Goal: Communication & Community: Answer question/provide support

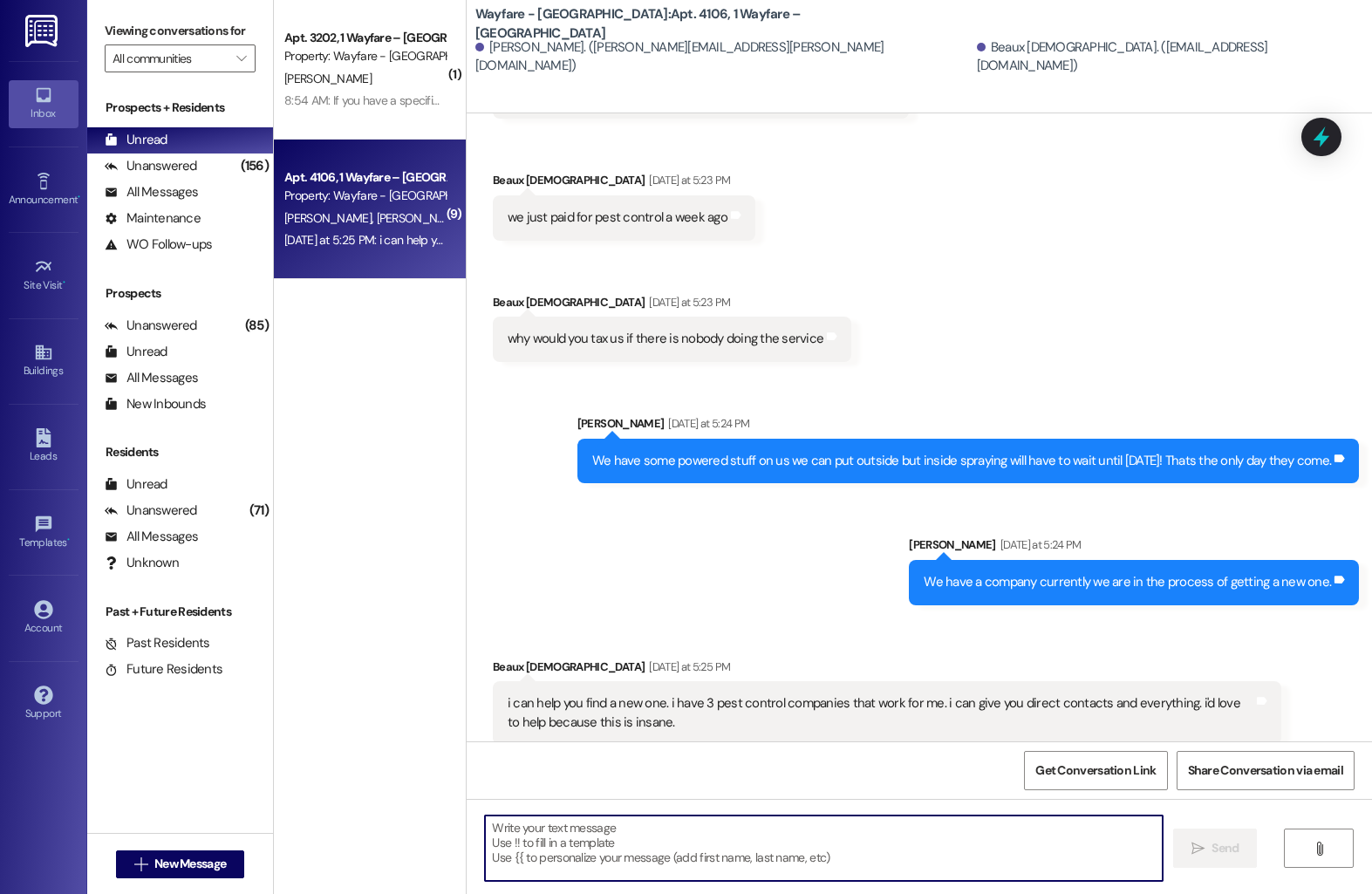
scroll to position [10103, 0]
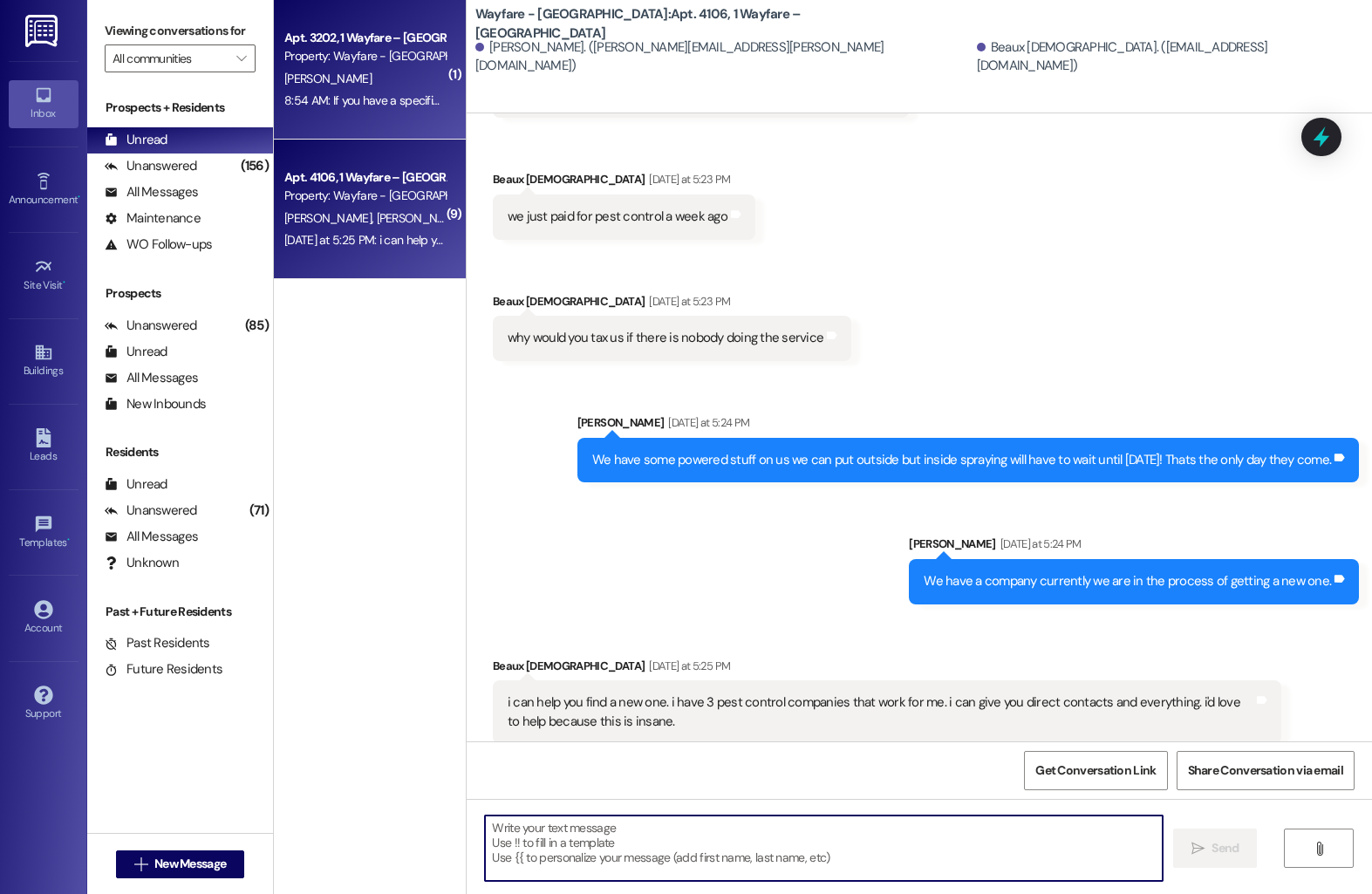
click at [339, 85] on div "[PERSON_NAME]" at bounding box center [365, 79] width 164 height 22
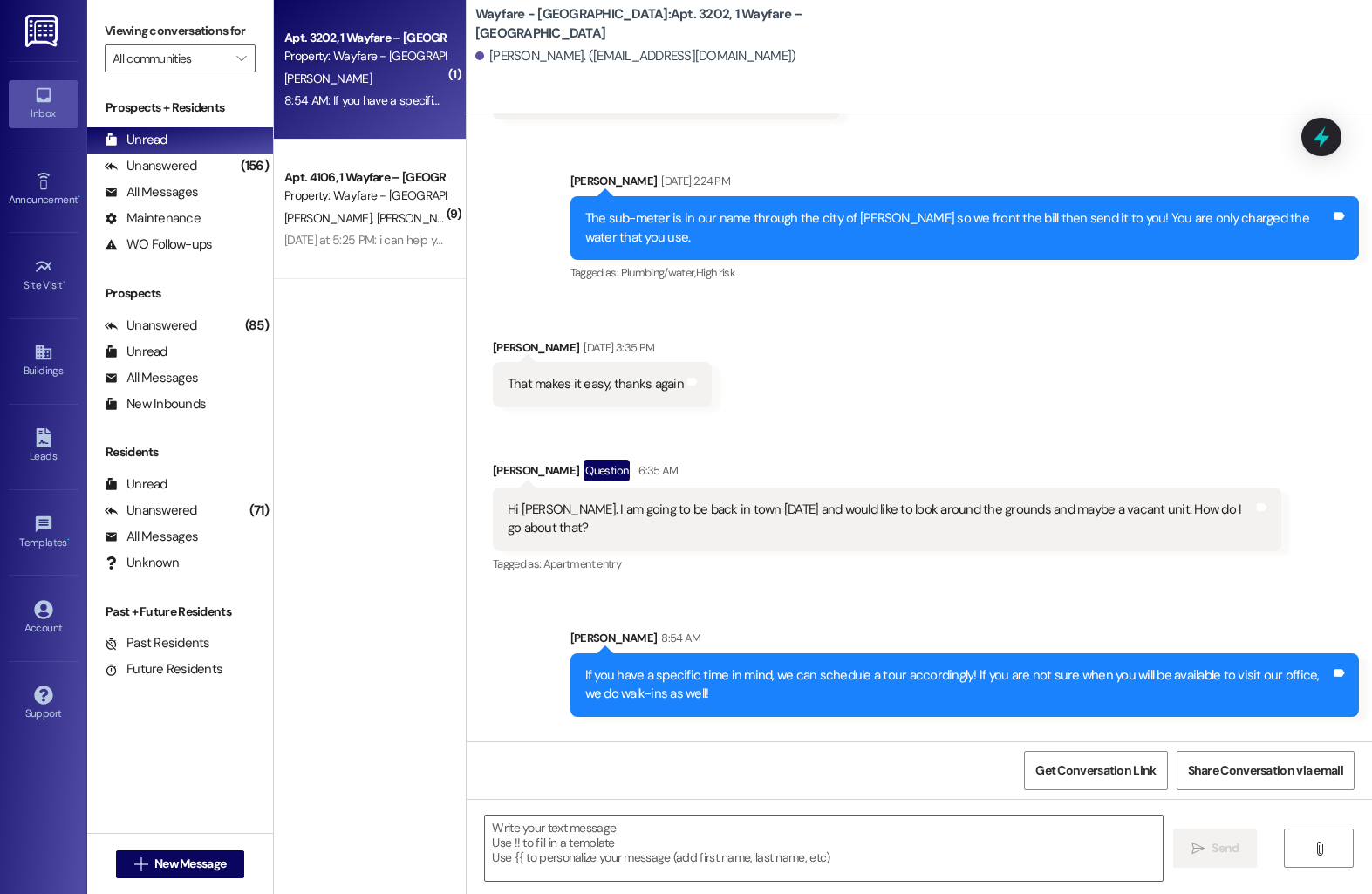
scroll to position [1648, 0]
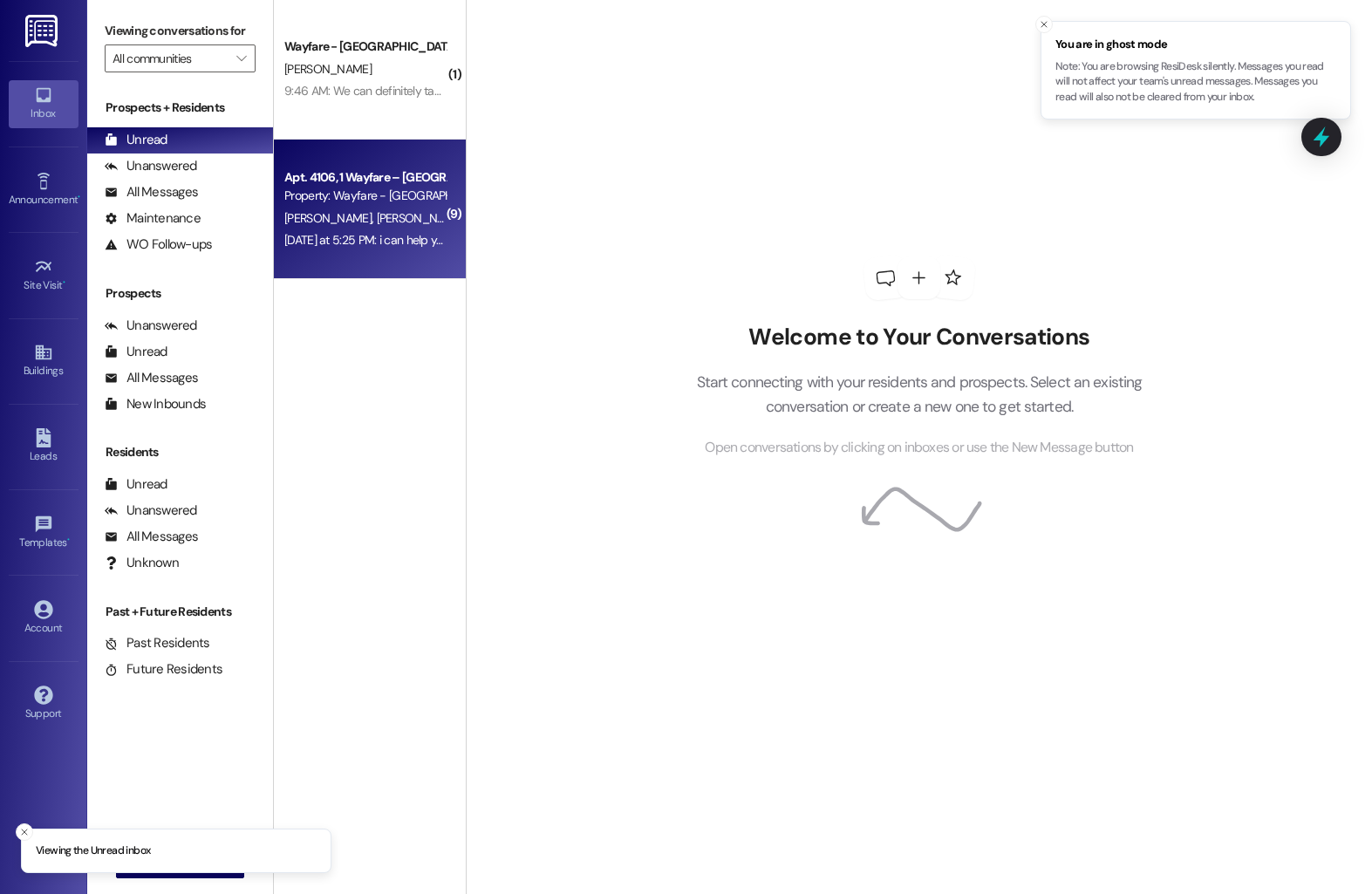
click at [379, 214] on span "[PERSON_NAME][DEMOGRAPHIC_DATA]" at bounding box center [480, 218] width 206 height 16
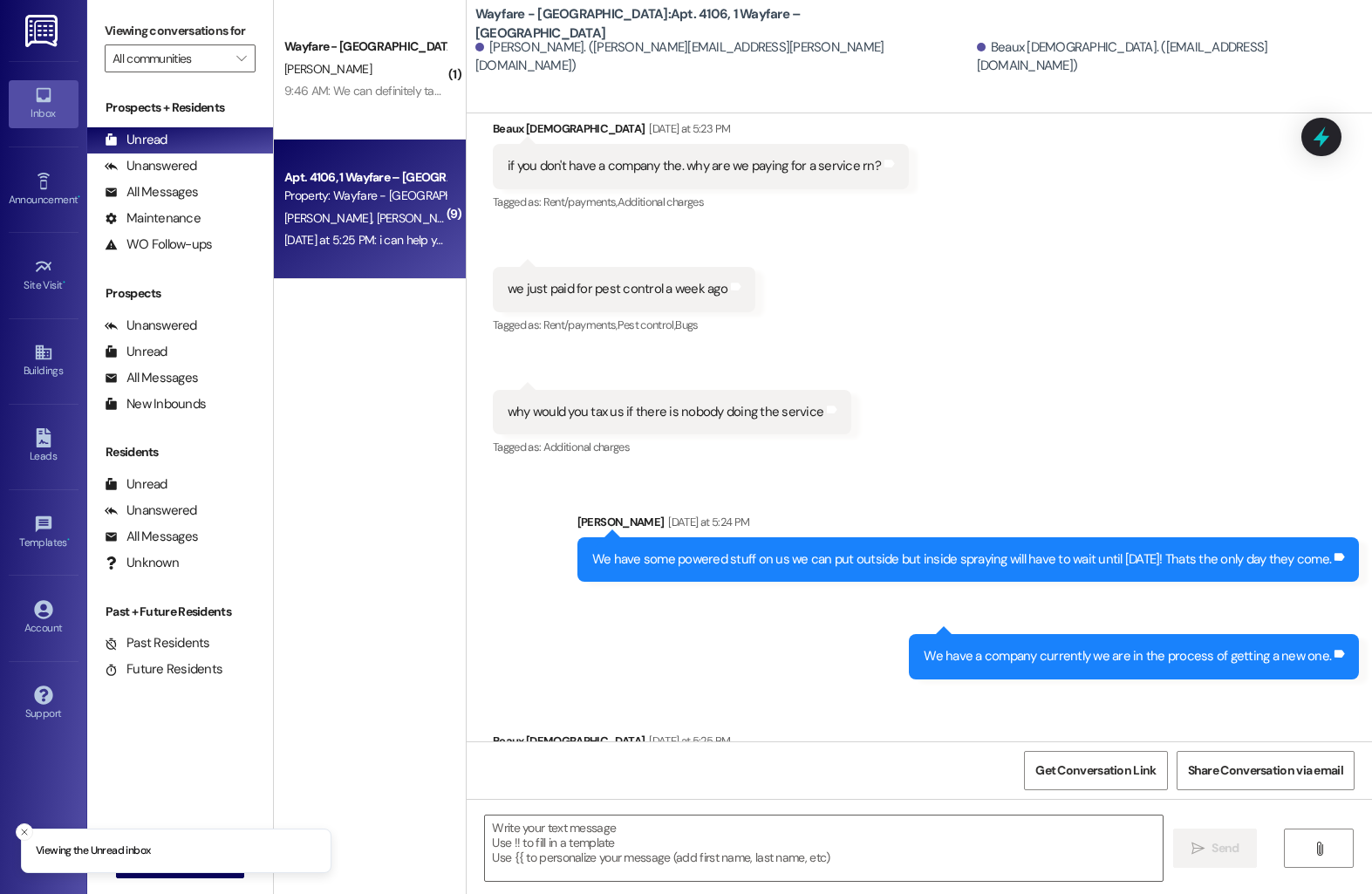
scroll to position [10054, 0]
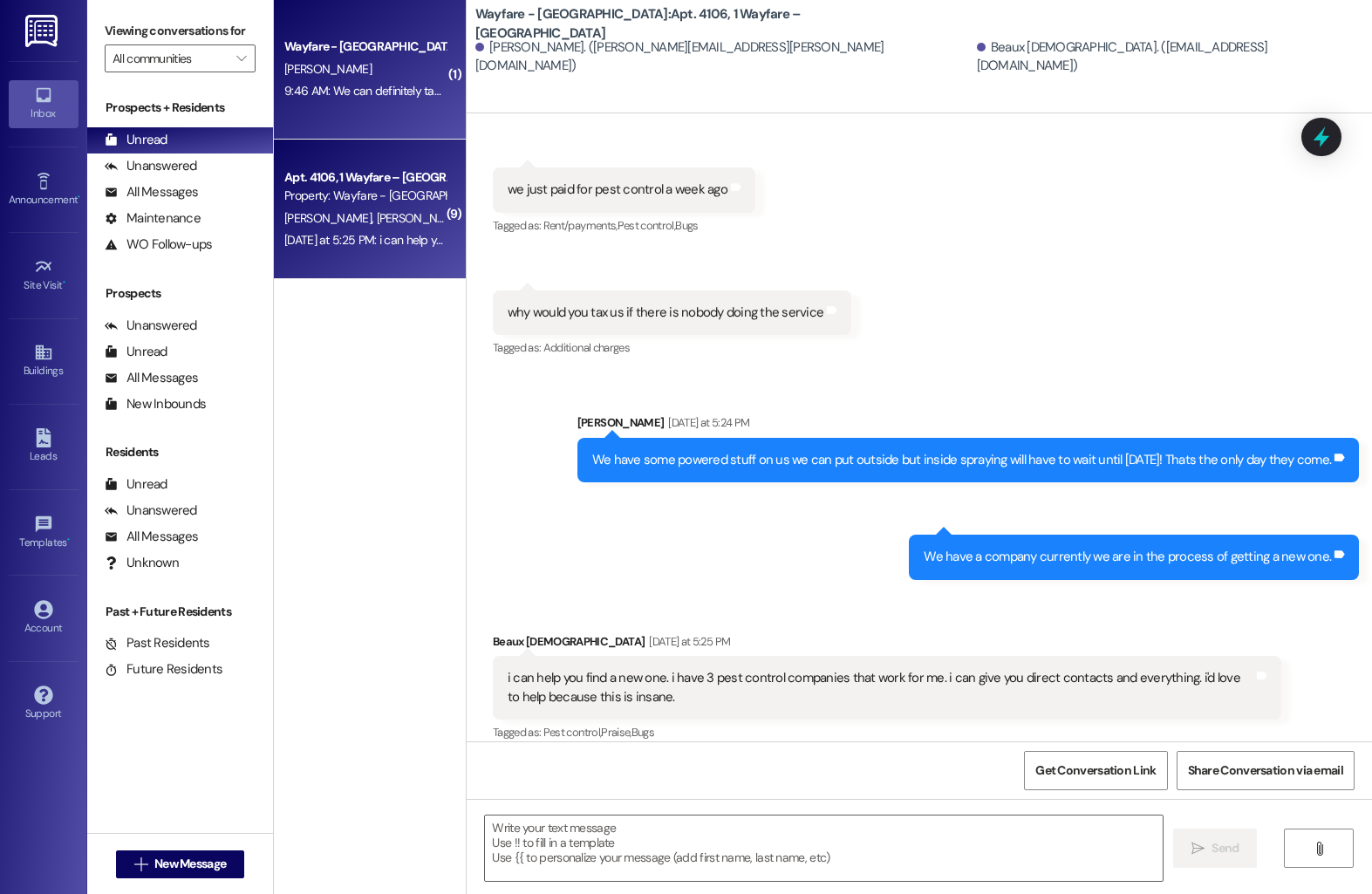
click at [349, 117] on div "Wayfare - [GEOGRAPHIC_DATA] [PERSON_NAME] 9:46 AM: We can definitely take you e…" at bounding box center [369, 70] width 192 height 140
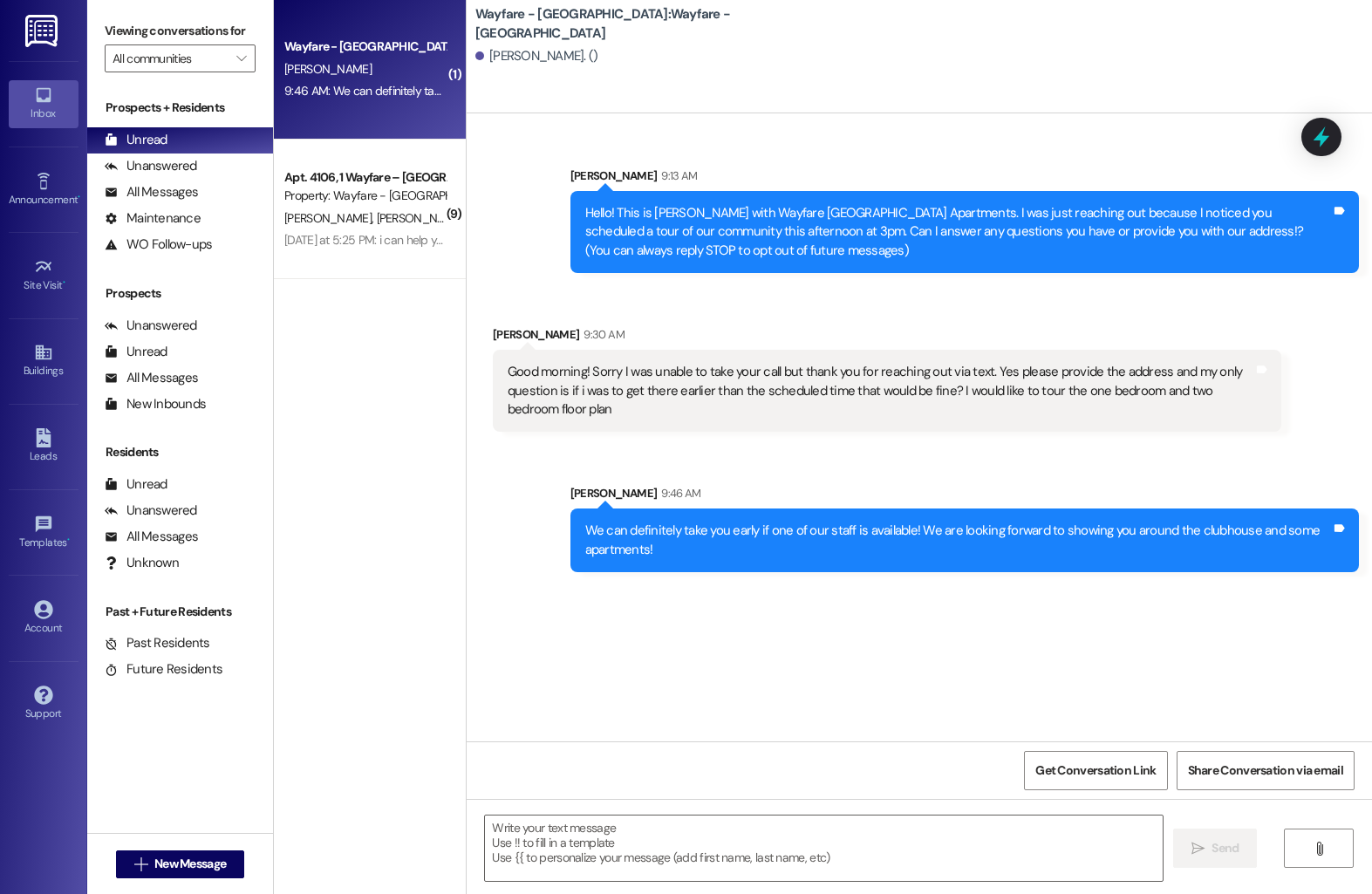
scroll to position [0, 0]
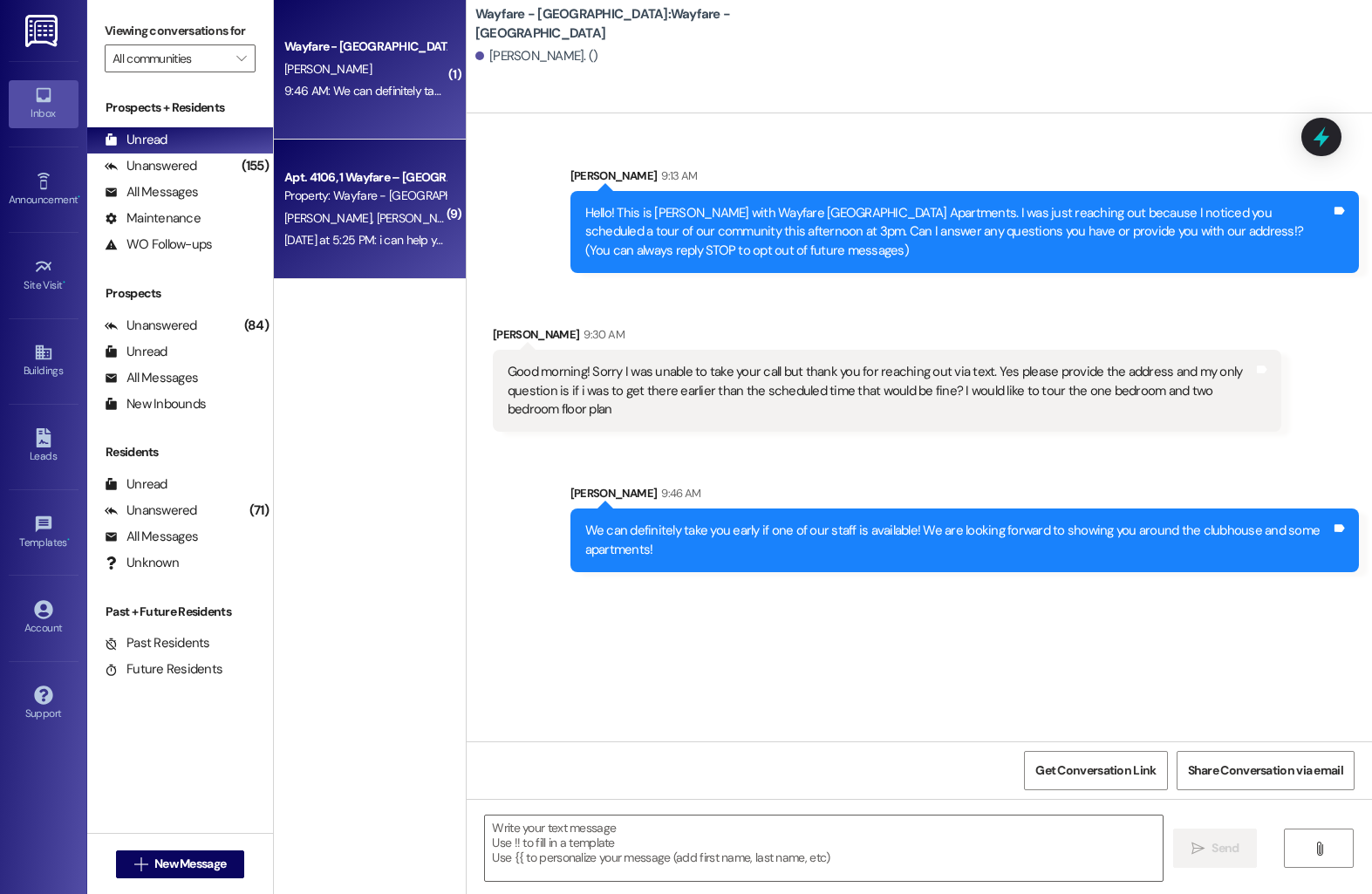
click at [404, 255] on div "Apt. 4106, 1 Wayfare – [GEOGRAPHIC_DATA] Property: Wayfare - [GEOGRAPHIC_DATA] …" at bounding box center [369, 210] width 192 height 140
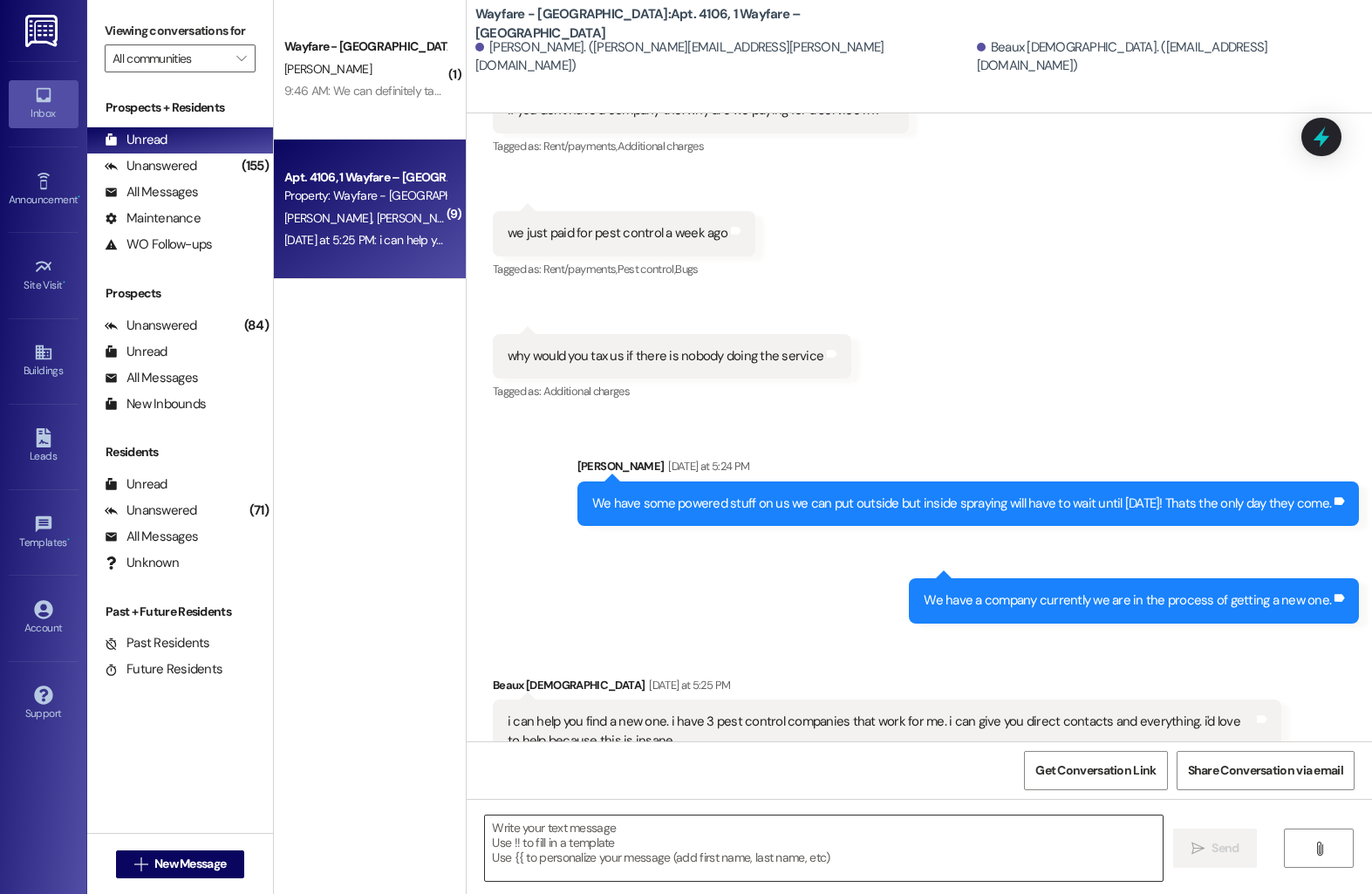
scroll to position [10054, 0]
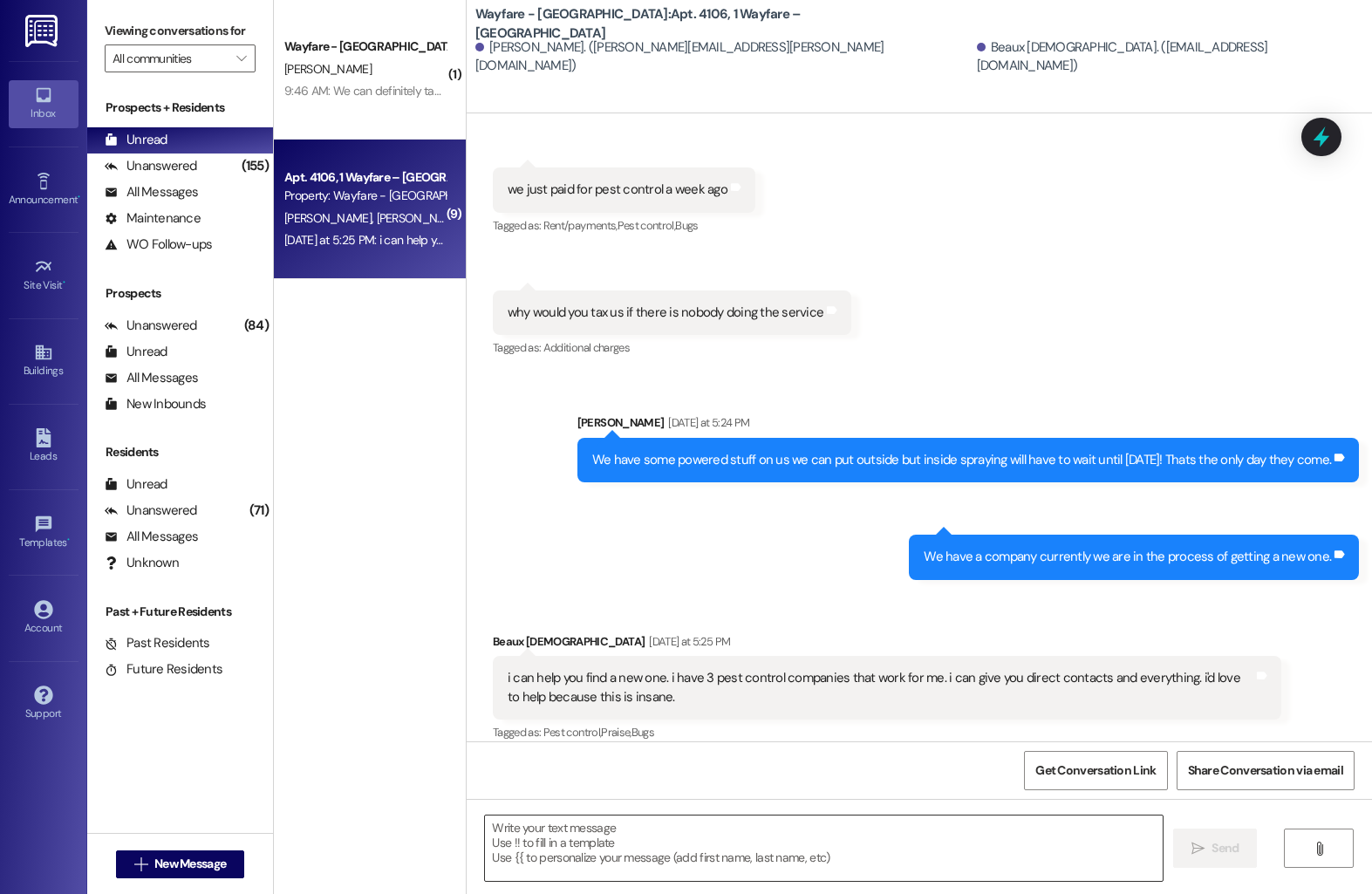
click at [712, 853] on textarea at bounding box center [823, 848] width 678 height 66
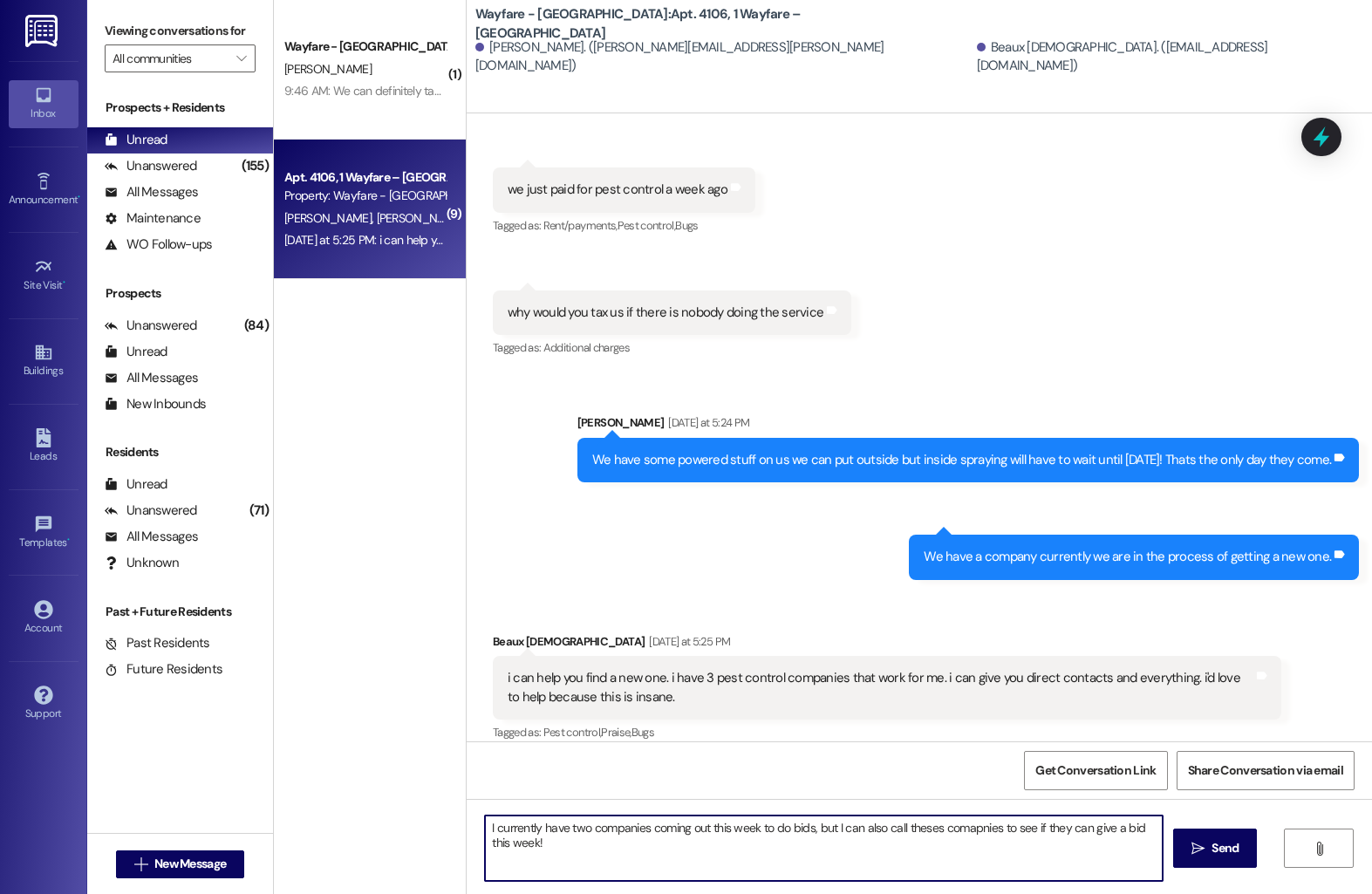
click at [962, 820] on textarea "I currently have two companies coming out this week to do bids, but I can also …" at bounding box center [823, 848] width 678 height 66
click at [777, 834] on textarea "I currently have two companies coming out this week to do bids, but I can also …" at bounding box center [823, 848] width 678 height 66
click at [506, 842] on textarea "I currently have two companies coming out this week to do bids, but I can also …" at bounding box center [823, 848] width 678 height 66
click at [681, 854] on textarea "I currently have two companies coming out this week to do bids, but I can also …" at bounding box center [823, 848] width 678 height 66
type textarea "I currently have two companies coming out this week to do bids, but I can also …"
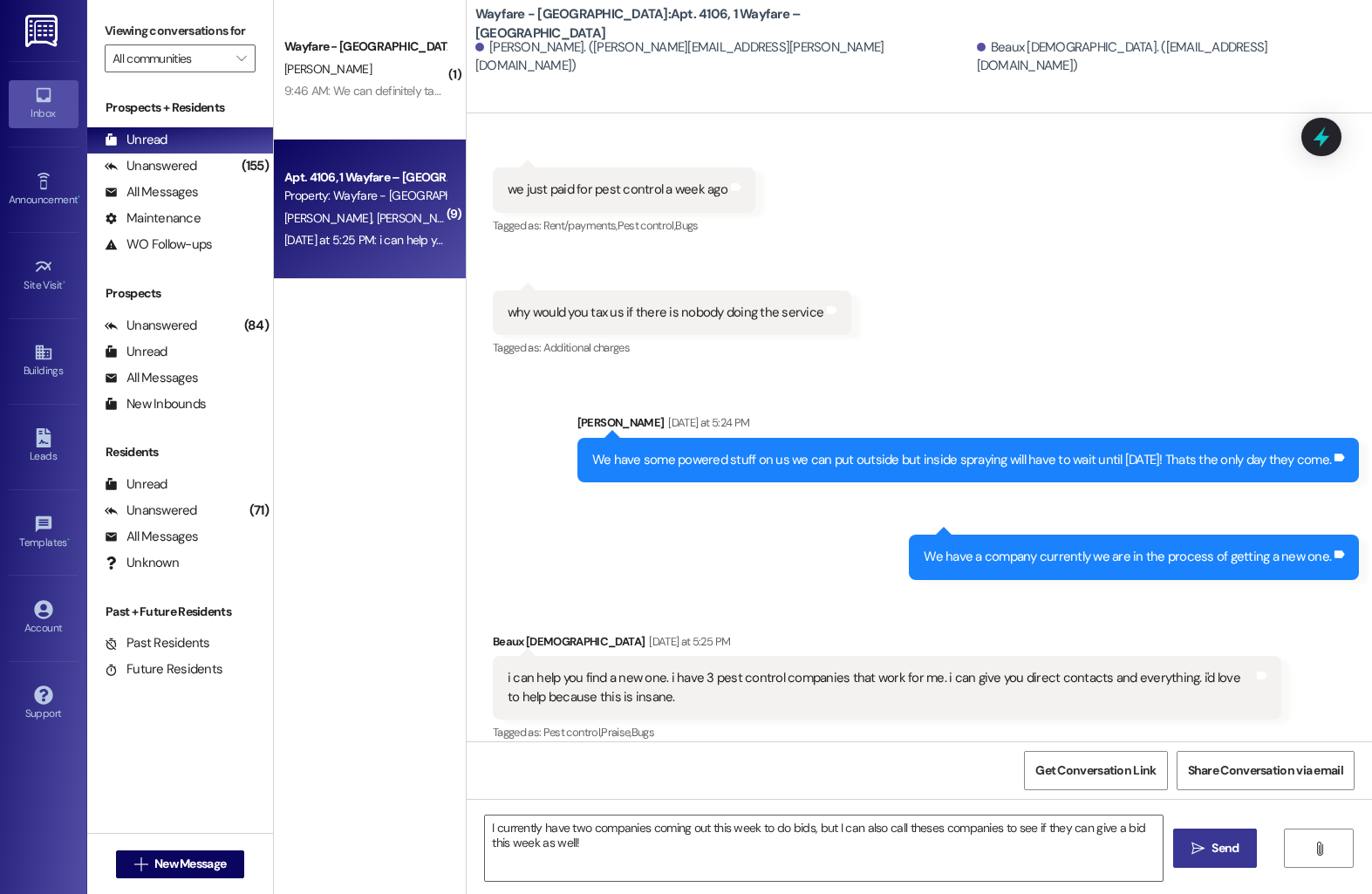
click at [1197, 856] on span " Send" at bounding box center [1215, 848] width 55 height 18
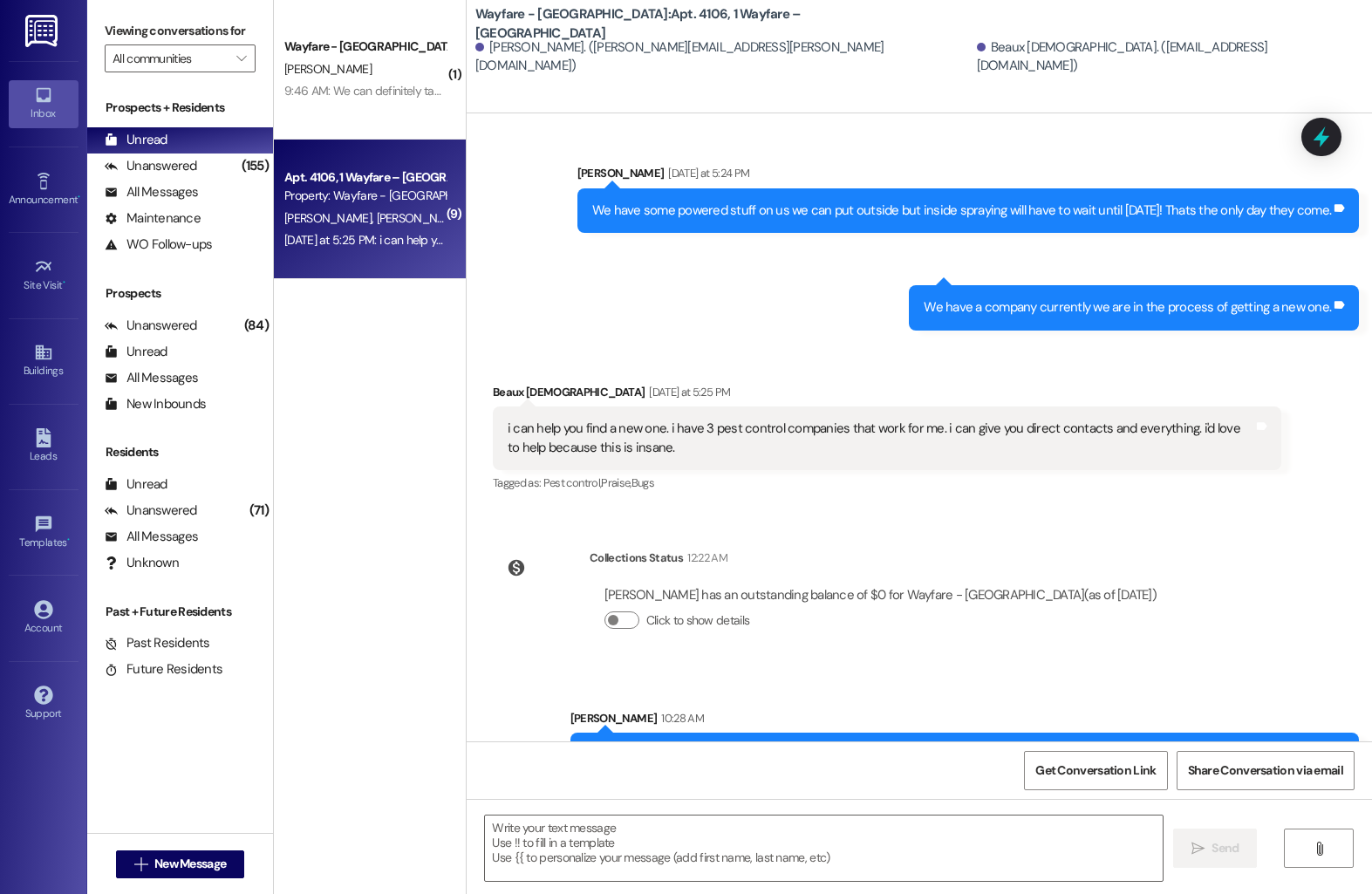
scroll to position [10356, 0]
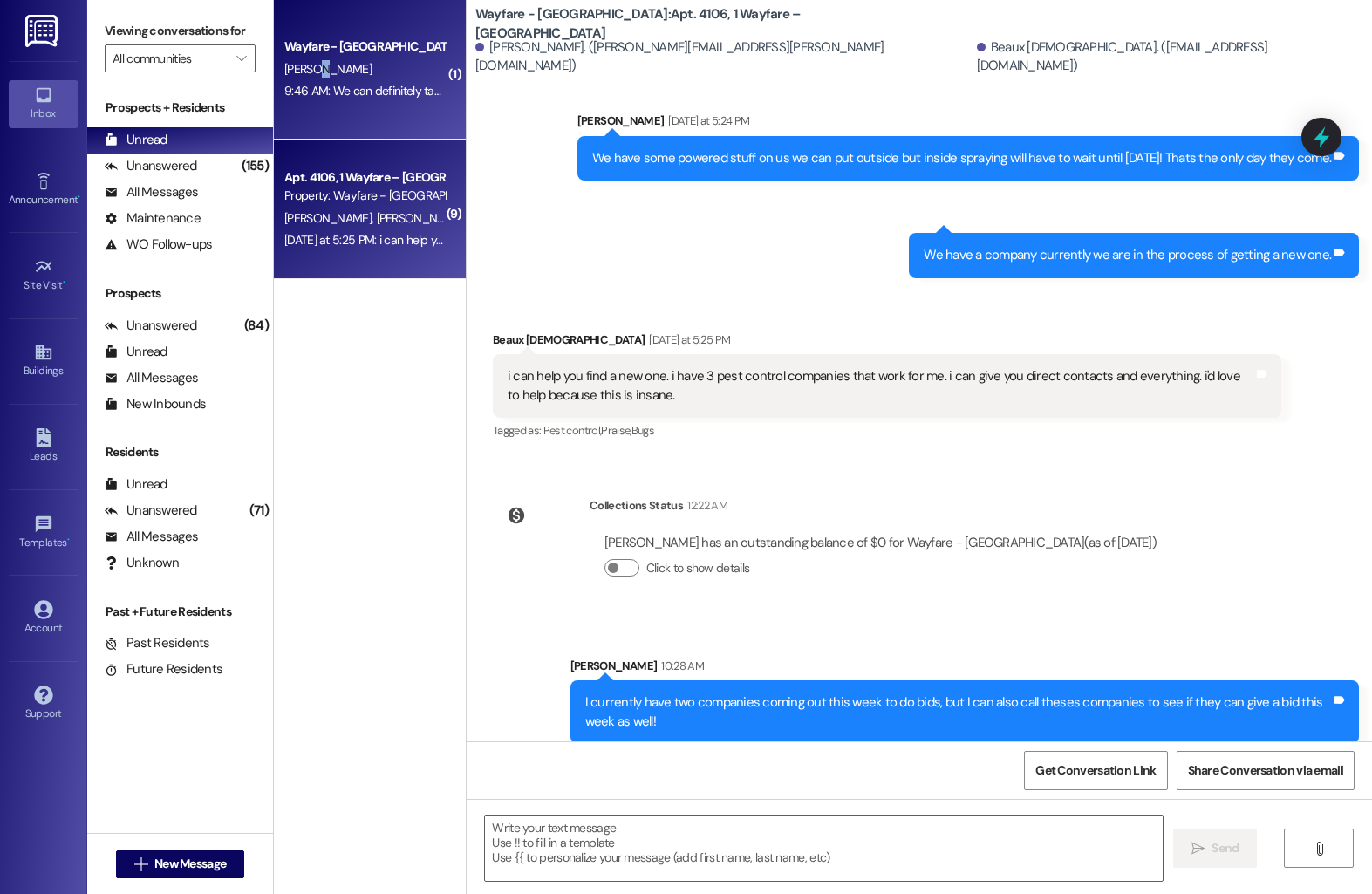
click at [304, 78] on div "[PERSON_NAME]" at bounding box center [365, 69] width 164 height 22
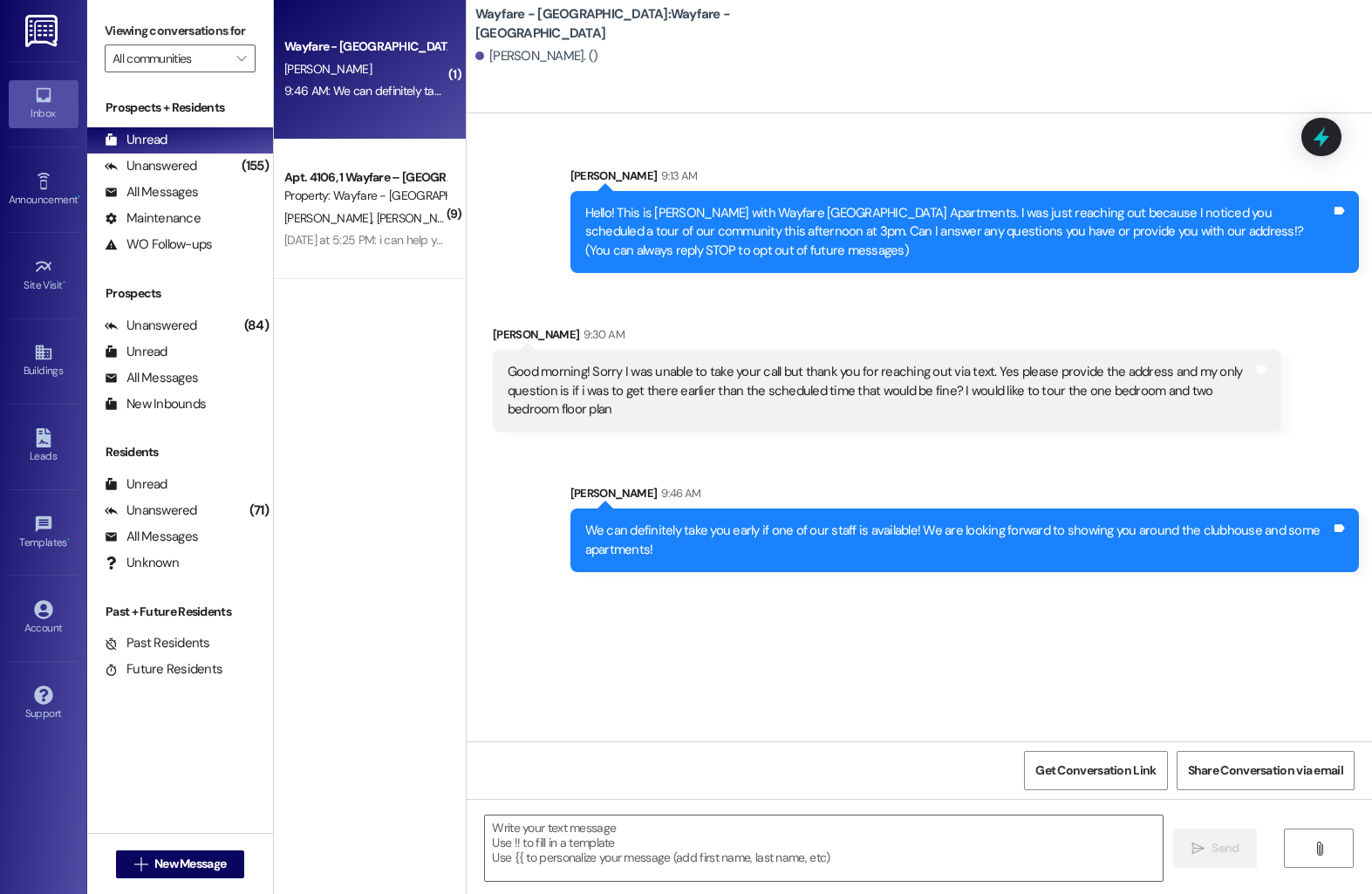
scroll to position [0, 0]
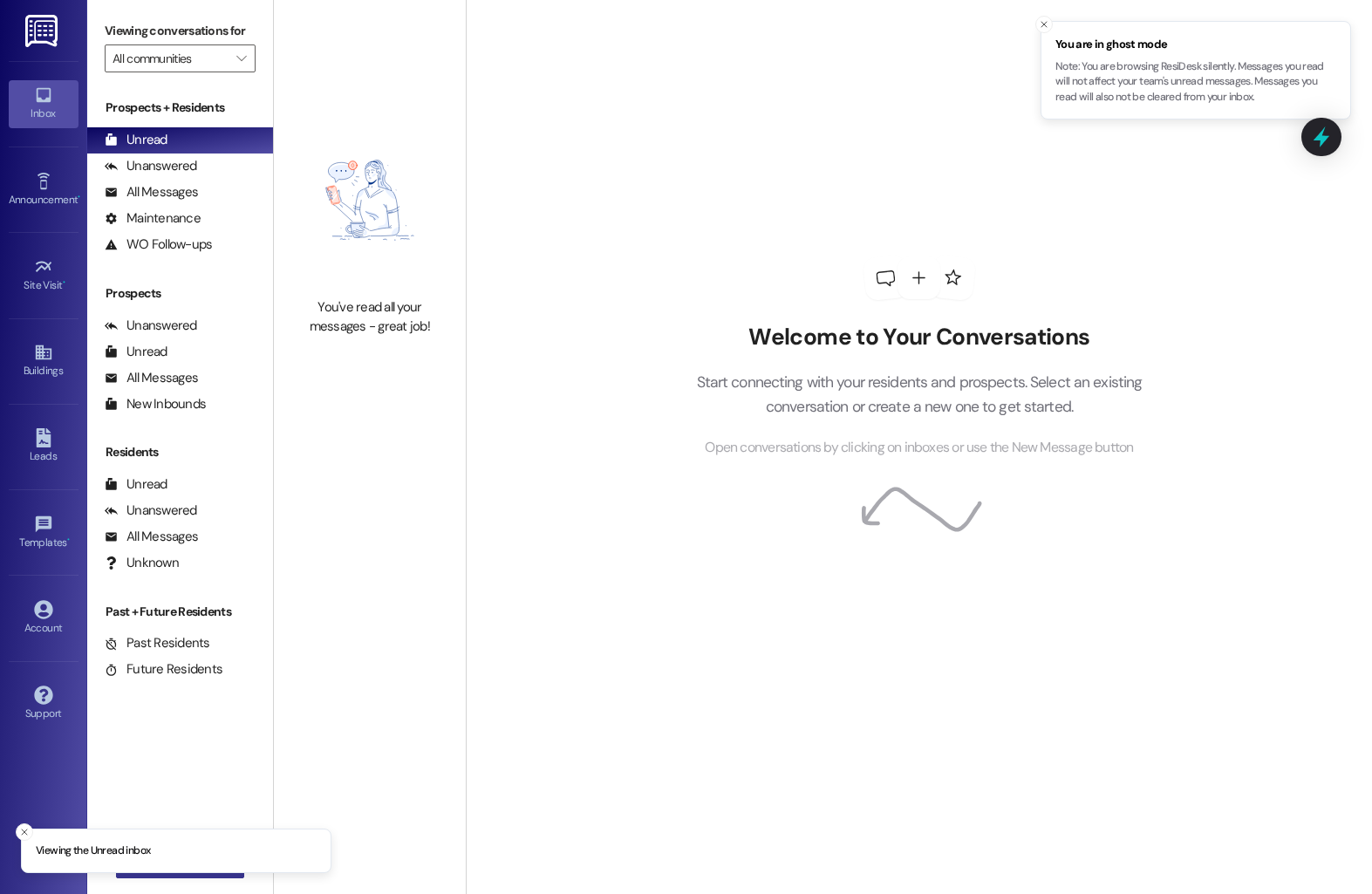
click at [167, 874] on button " New Message" at bounding box center [181, 864] width 130 height 28
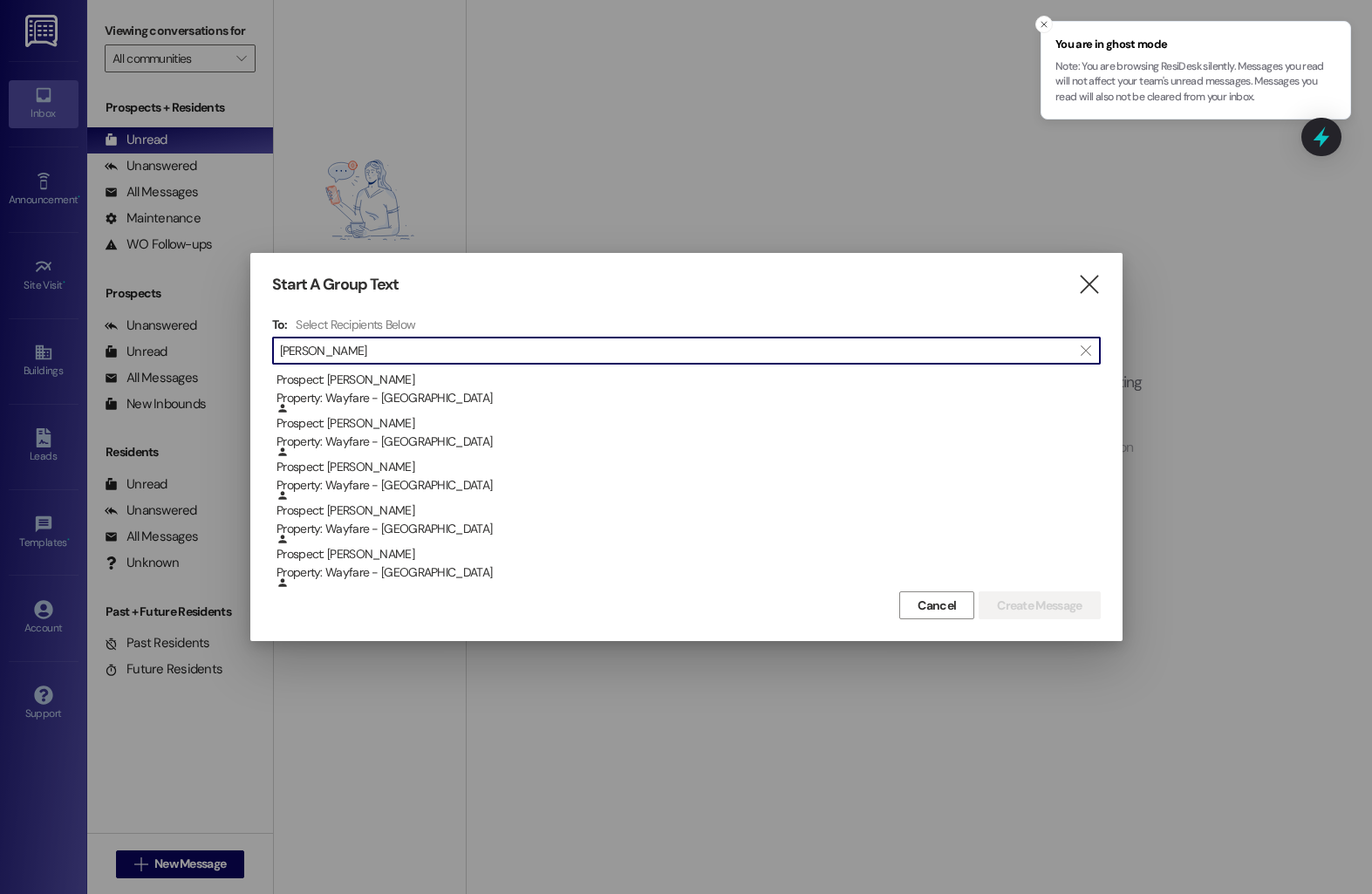
scroll to position [192, 0]
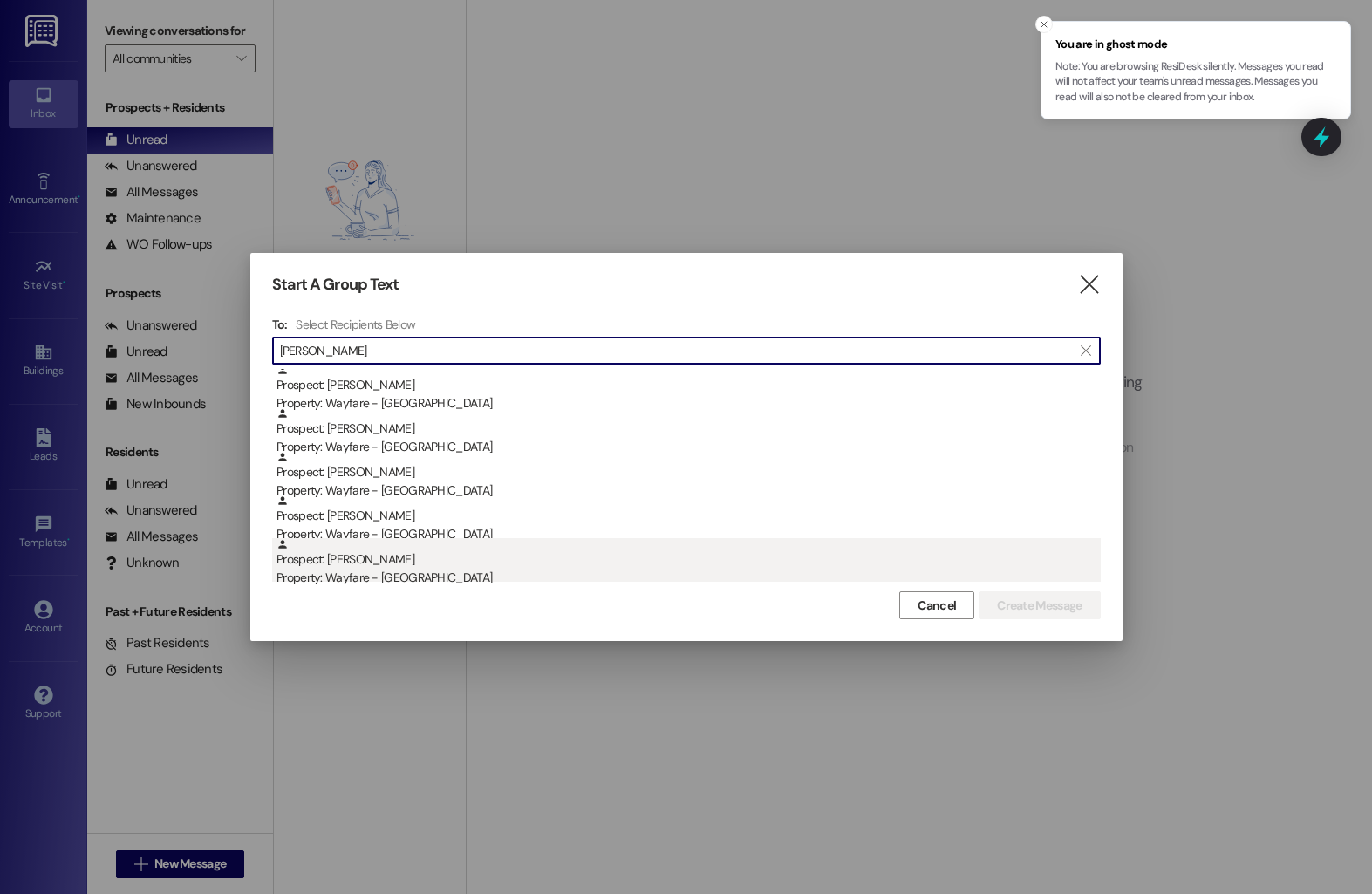
type input "sam"
click at [411, 562] on div "Prospect: Samuel Willis Property: Wayfare - Cumberland Park" at bounding box center [689, 562] width 824 height 50
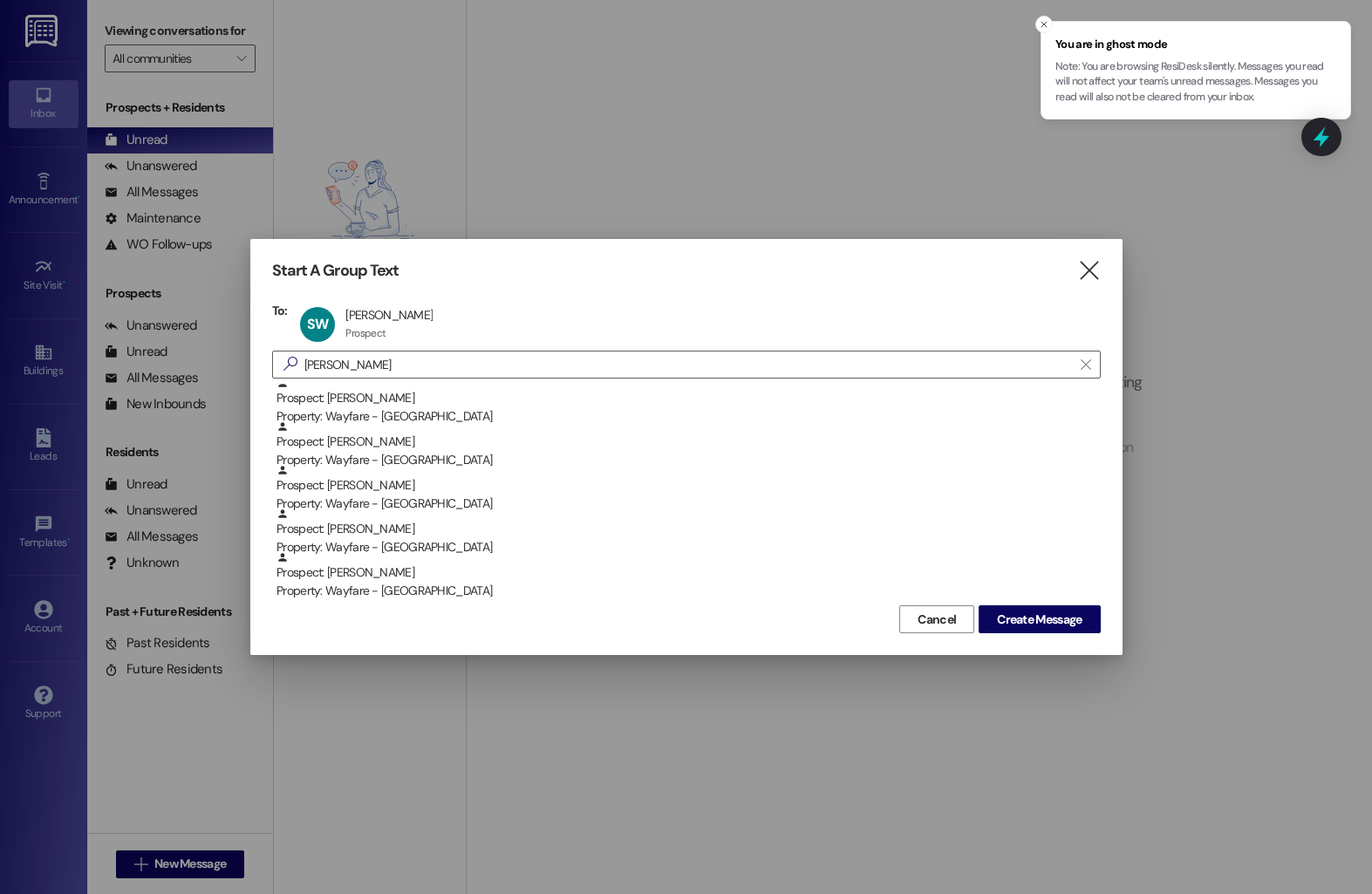
scroll to position [268, 0]
click at [1013, 622] on span "Create Message" at bounding box center [1040, 619] width 85 height 18
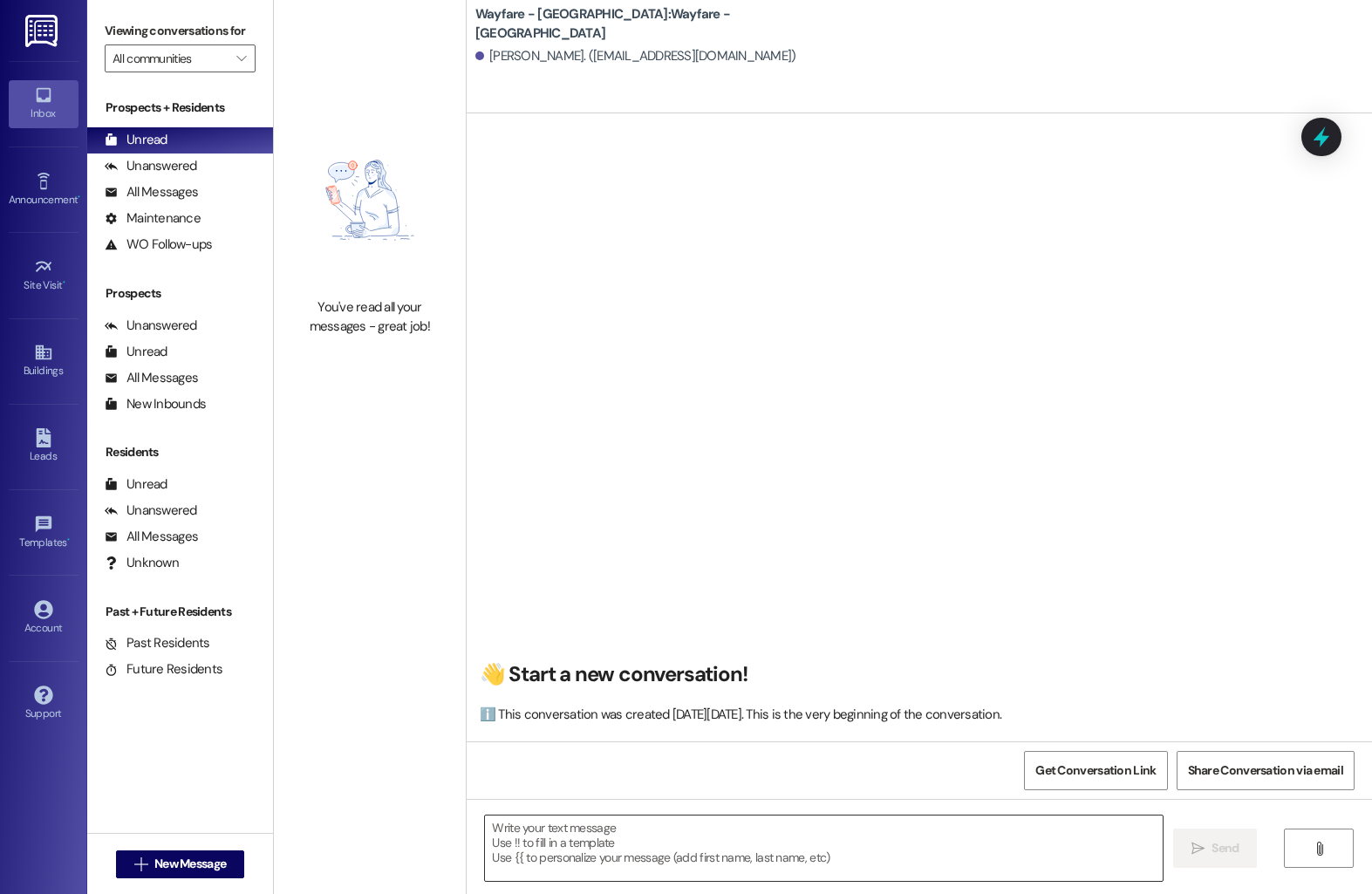
click at [564, 842] on textarea at bounding box center [823, 848] width 678 height 66
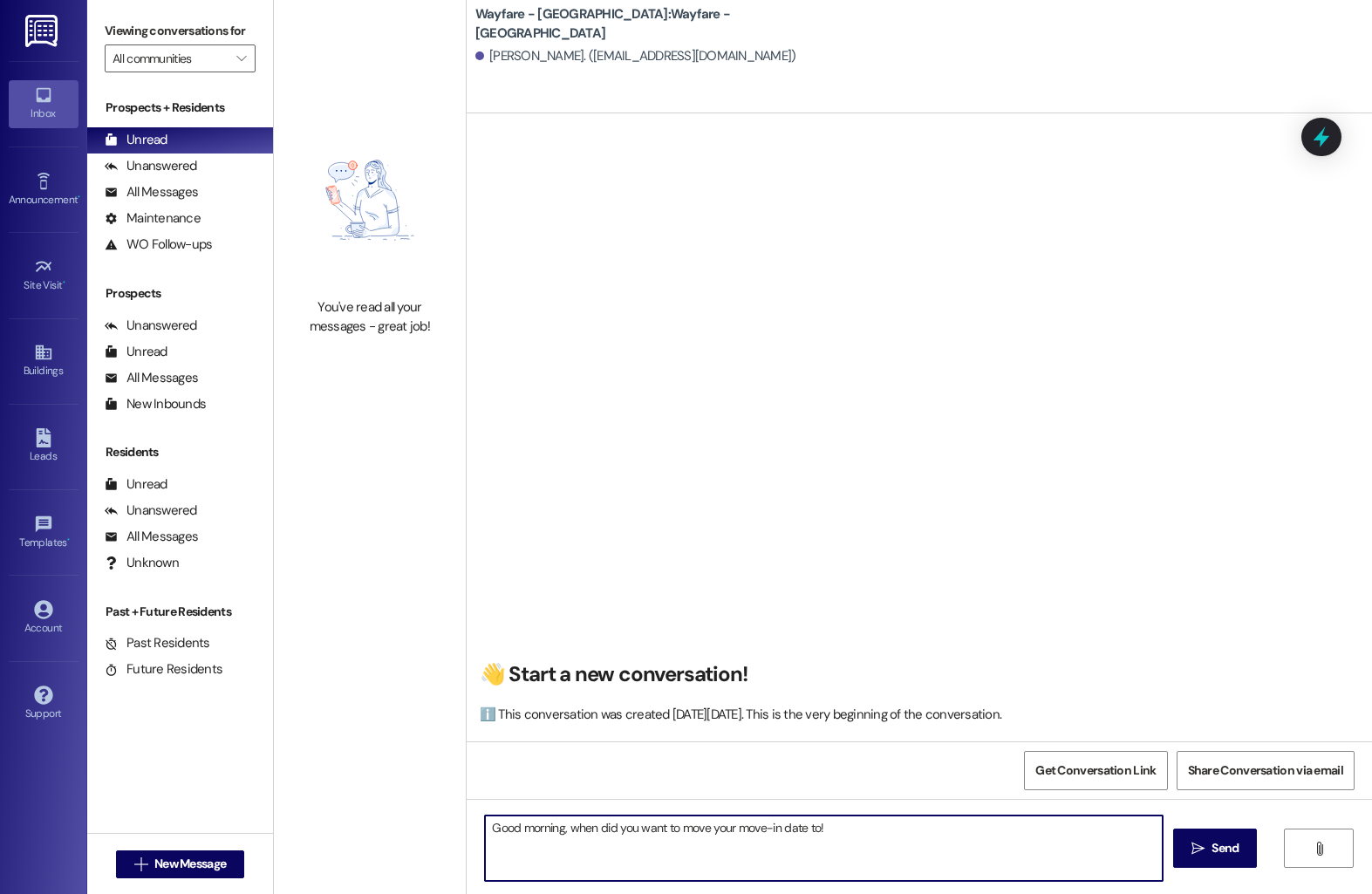
type textarea "Good morning, when did you want to move your move-in date to!?"
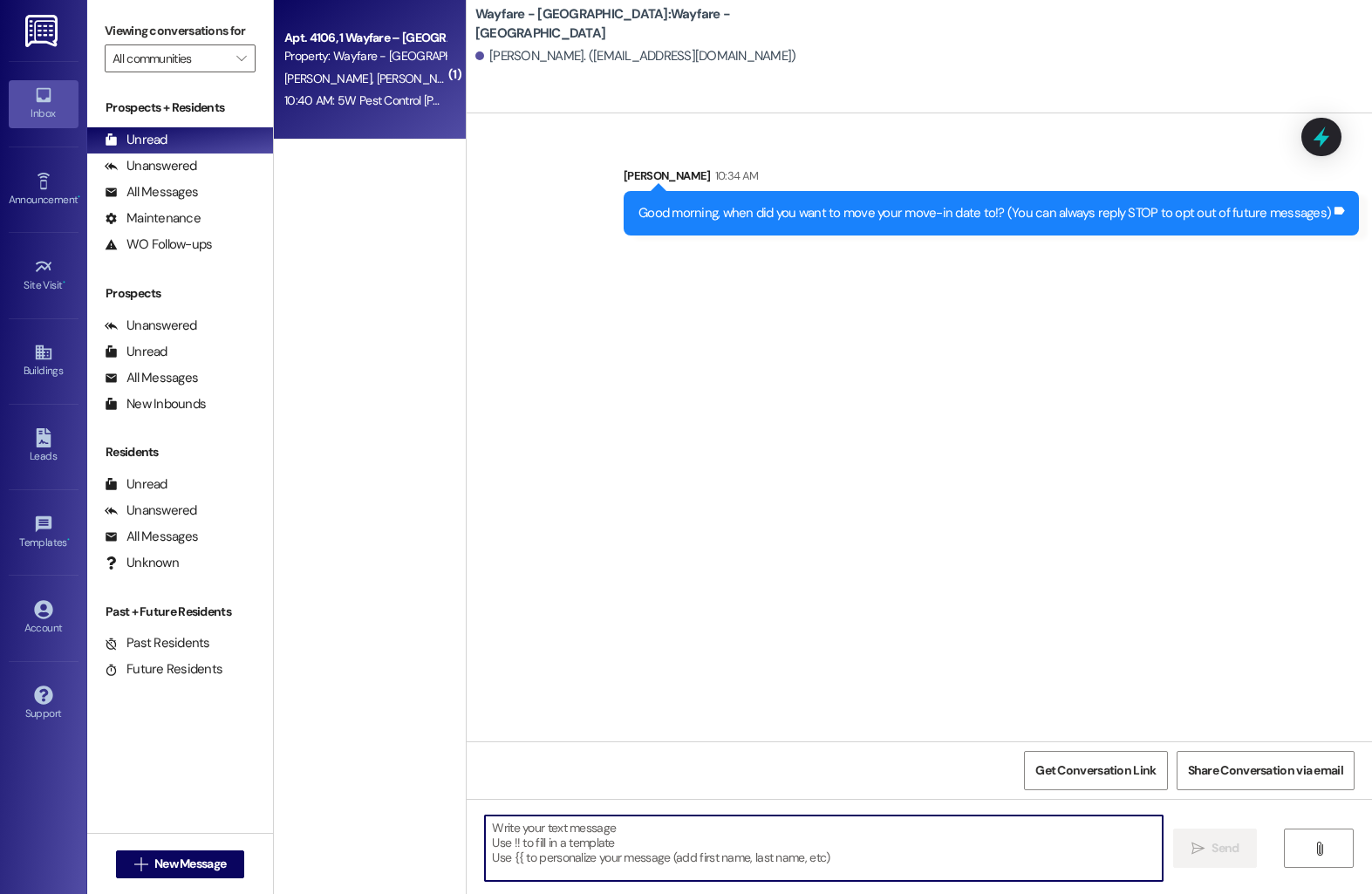
click at [402, 79] on div "A. Gonzalez B. Christian" at bounding box center [365, 79] width 164 height 22
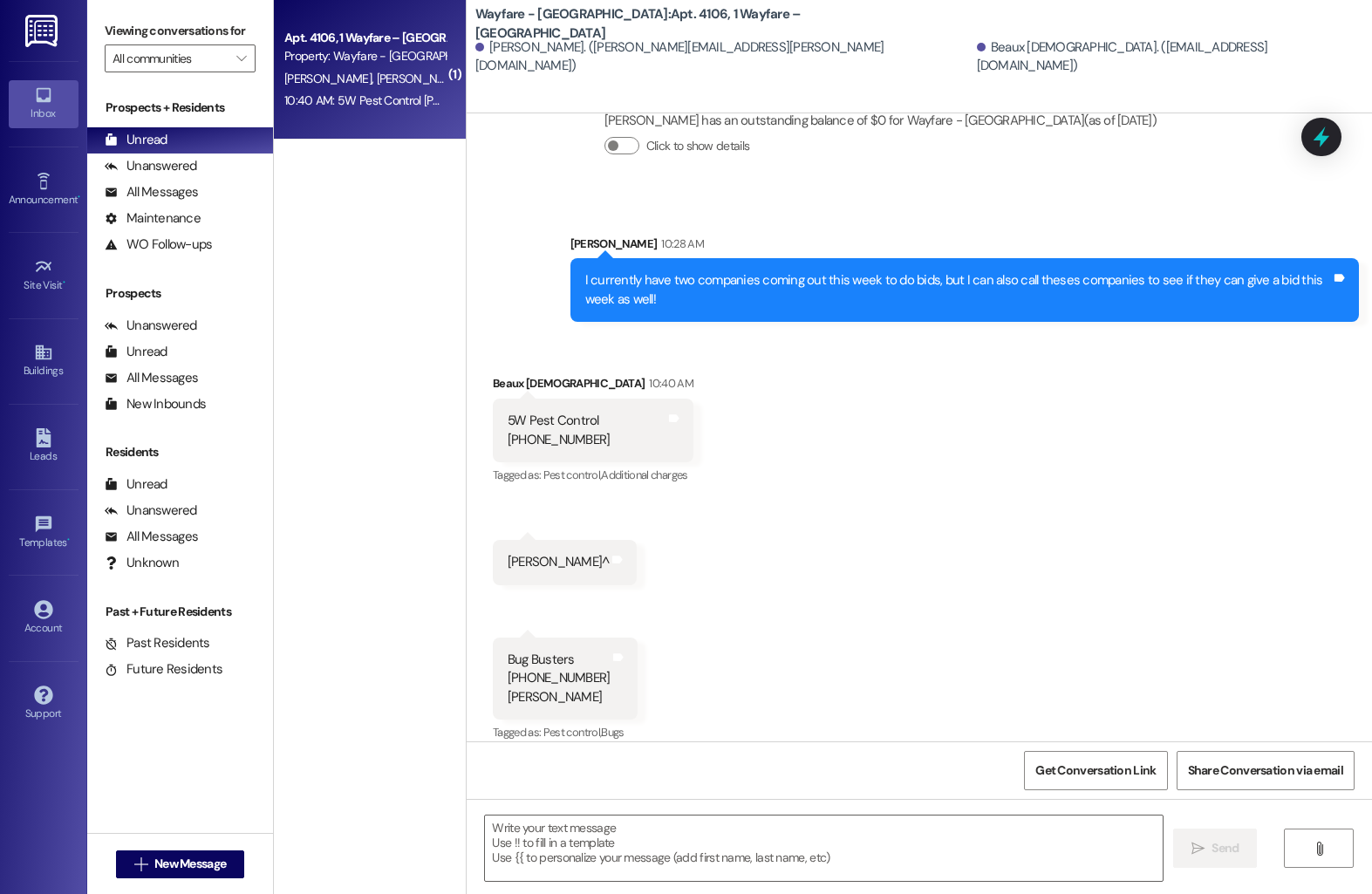
scroll to position [10779, 0]
